Goal: Task Accomplishment & Management: Complete application form

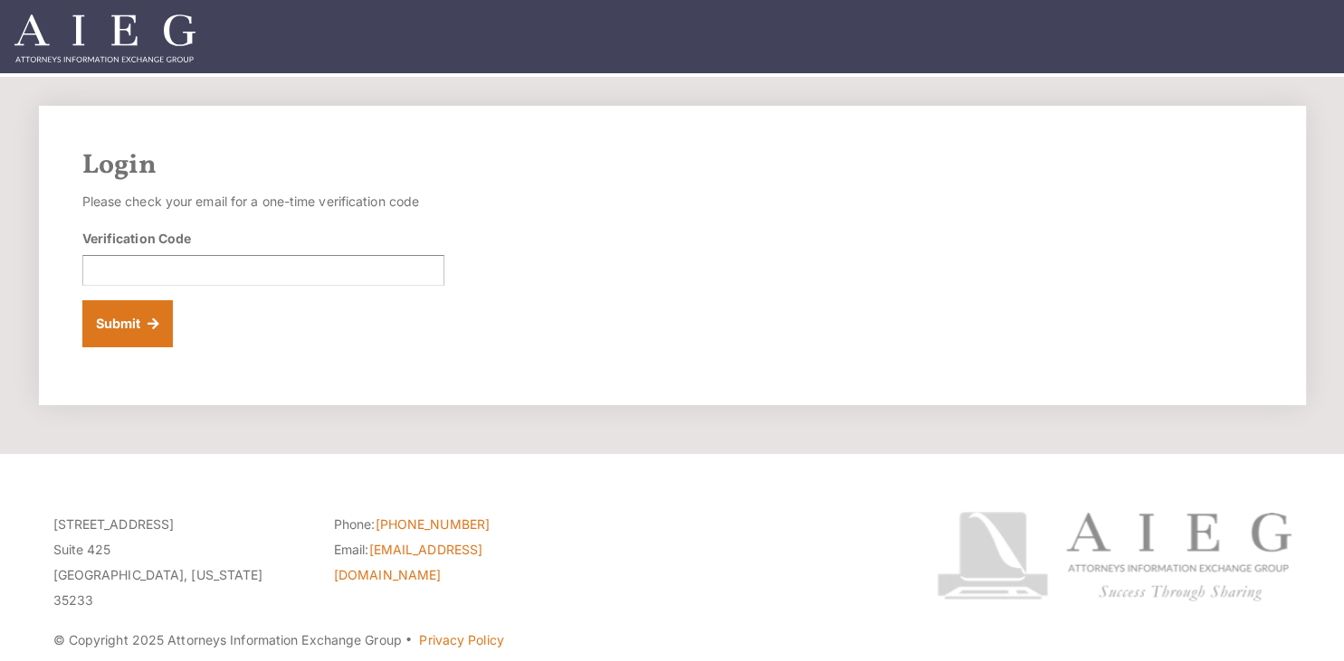
click at [138, 289] on form "Please check your email for a one-time verification code Verification Code Subm…" at bounding box center [263, 268] width 362 height 158
click at [118, 276] on input "Verification Code" at bounding box center [263, 270] width 362 height 31
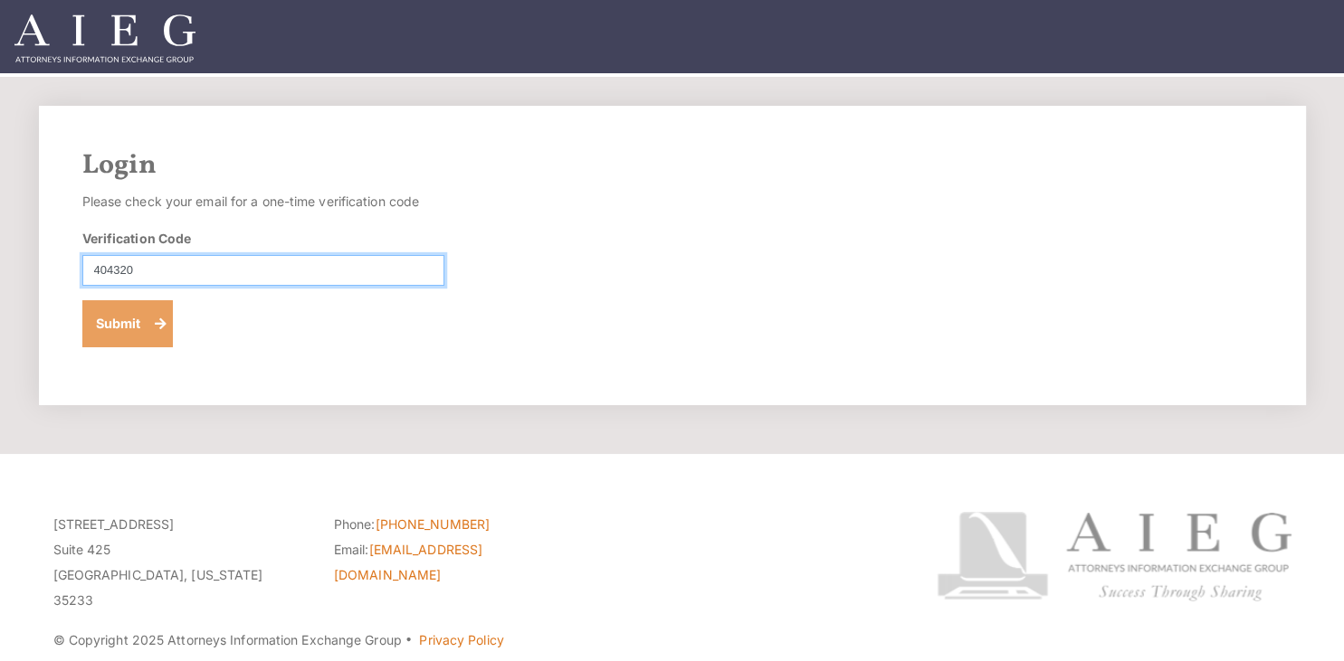
type input "404320"
click at [119, 314] on button "Submit" at bounding box center [127, 323] width 91 height 47
click at [111, 273] on input "Verification Code" at bounding box center [263, 270] width 362 height 31
type input "877964"
click at [112, 315] on button "Submit" at bounding box center [127, 323] width 91 height 47
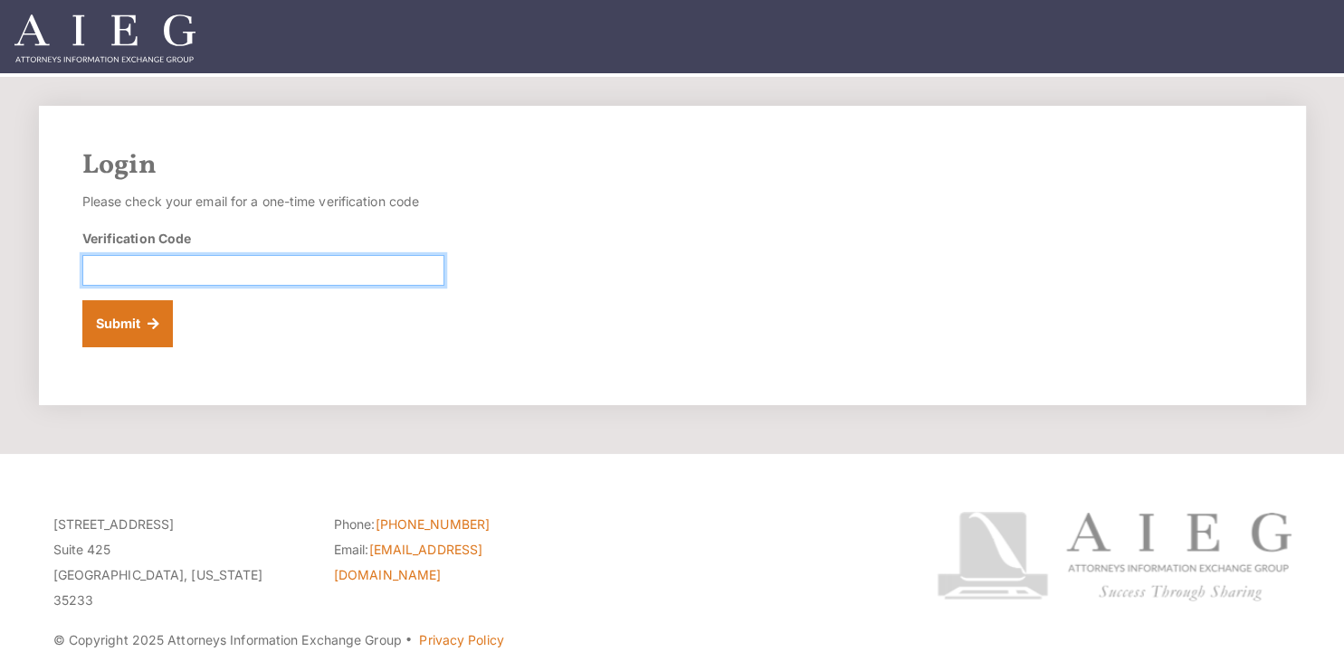
click at [103, 273] on input "Verification Code" at bounding box center [263, 270] width 362 height 31
type input "158297"
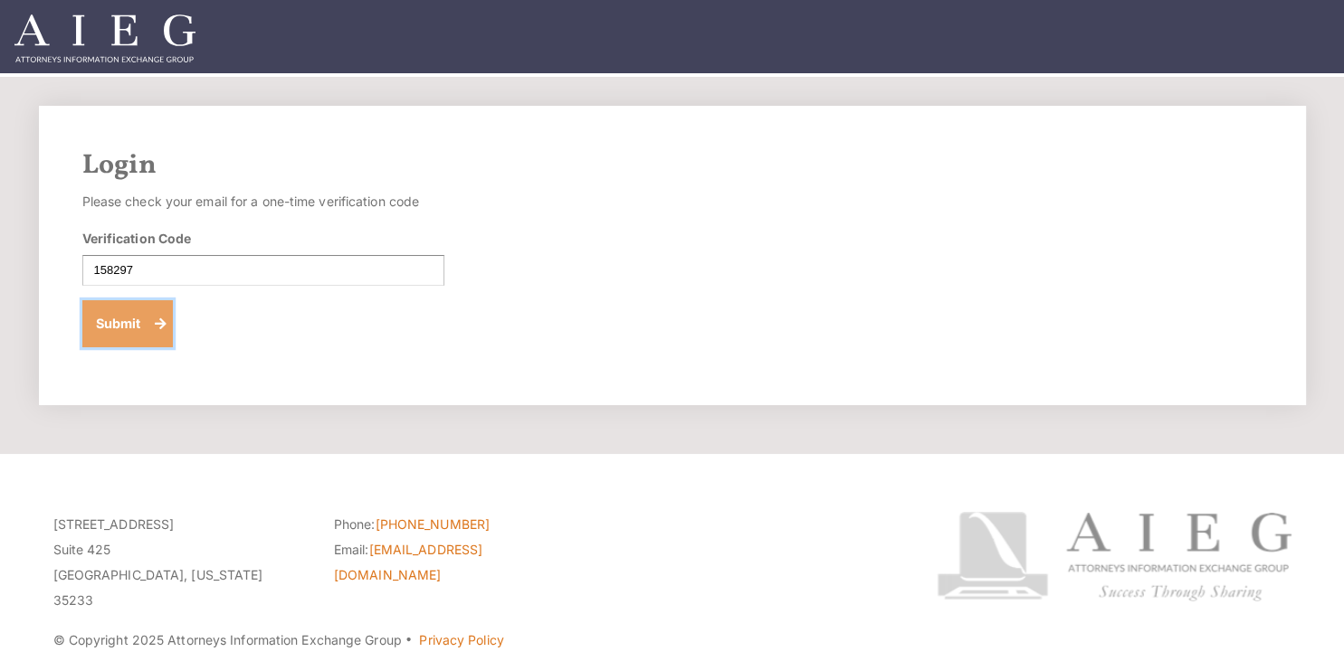
click at [103, 328] on button "Submit" at bounding box center [127, 323] width 91 height 47
